Goal: Transaction & Acquisition: Purchase product/service

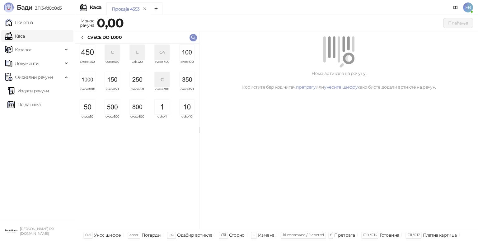
click at [138, 80] on img "grid" at bounding box center [137, 79] width 15 height 15
click at [136, 83] on img "grid" at bounding box center [137, 79] width 15 height 15
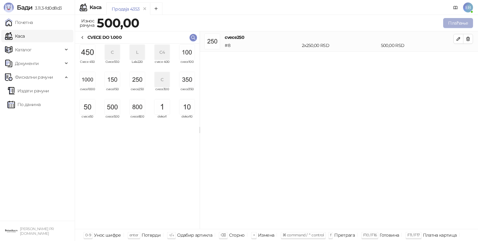
click at [458, 23] on button "Плаћање" at bounding box center [458, 23] width 30 height 10
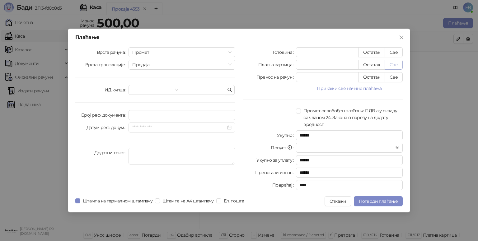
click at [398, 68] on button "Све" at bounding box center [393, 65] width 18 height 10
type input "***"
type input "****"
click at [388, 199] on span "Потврди плаћање" at bounding box center [378, 201] width 39 height 6
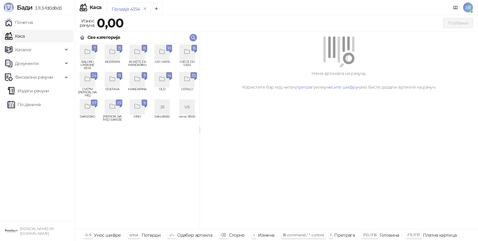
click at [89, 114] on div "grid" at bounding box center [87, 107] width 15 height 15
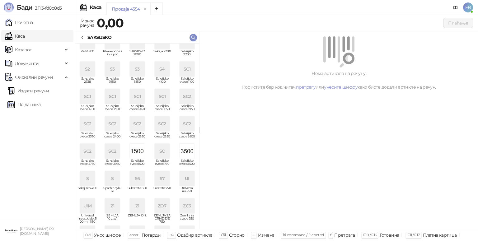
scroll to position [65, 0]
click at [187, 68] on div "SC1" at bounding box center [186, 69] width 15 height 15
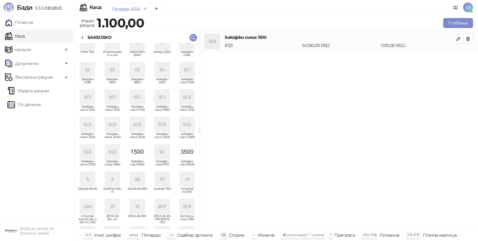
click at [89, 32] on div "SAKSIJSKO" at bounding box center [137, 37] width 124 height 12
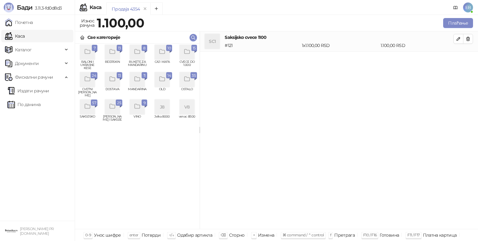
click at [188, 56] on div "grid" at bounding box center [186, 52] width 15 height 15
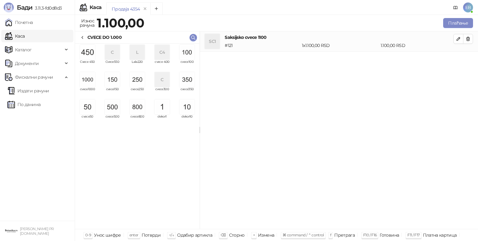
click at [90, 108] on img "grid" at bounding box center [87, 107] width 15 height 15
click at [454, 22] on button "Плаћање" at bounding box center [458, 23] width 30 height 10
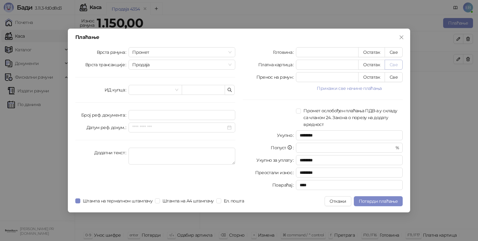
click at [393, 65] on button "Све" at bounding box center [393, 65] width 18 height 10
type input "****"
click at [378, 201] on span "Потврди плаћање" at bounding box center [378, 201] width 39 height 6
